Goal: Find specific page/section: Find specific page/section

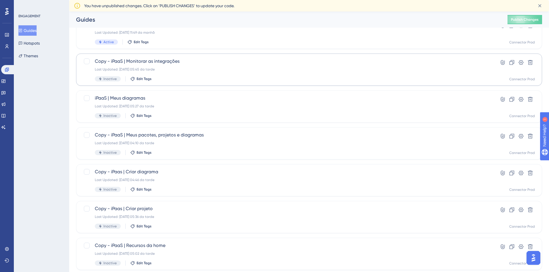
scroll to position [175, 0]
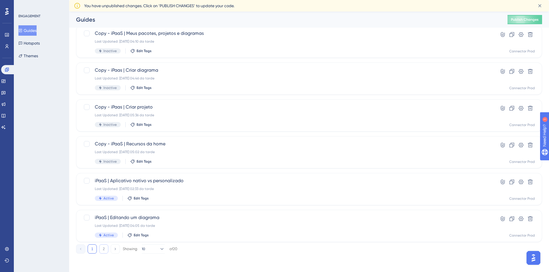
click at [101, 247] on button "2" at bounding box center [103, 249] width 9 height 9
click at [197, 119] on div "iPaaS | Cadastrar ambiente Last Updated: 12.08.2025 04:17 da tarde Active Edit …" at bounding box center [286, 116] width 382 height 24
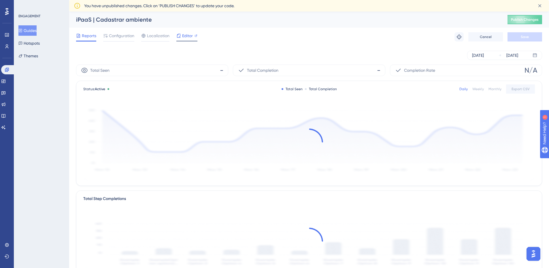
click at [195, 37] on div at bounding box center [196, 35] width 3 height 7
